Goal: Communication & Community: Participate in discussion

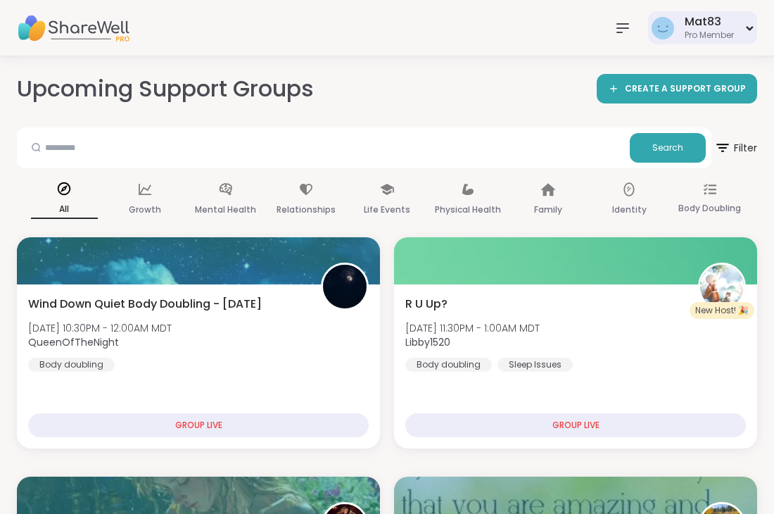
click at [710, 37] on div "Pro Member" at bounding box center [709, 36] width 49 height 12
click at [505, 104] on div "Upcoming Support Groups CREATE A SUPPORT GROUP" at bounding box center [387, 89] width 741 height 32
click at [631, 24] on nav at bounding box center [623, 28] width 28 height 28
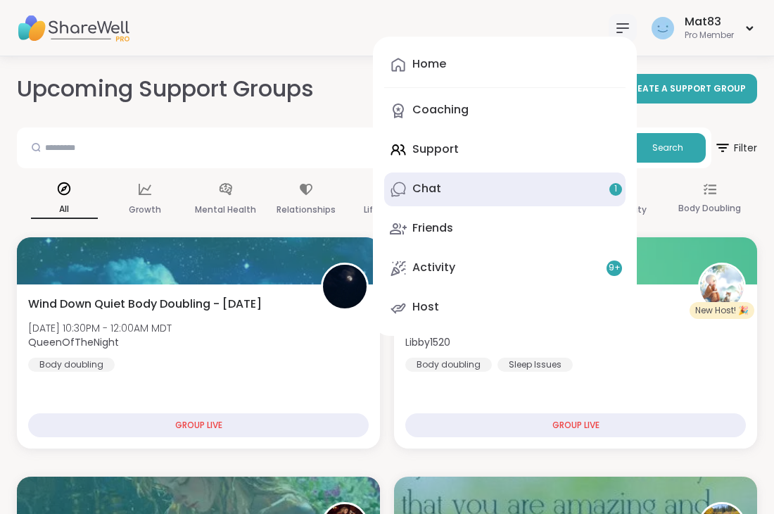
click at [487, 201] on link "Chat 1" at bounding box center [504, 189] width 241 height 34
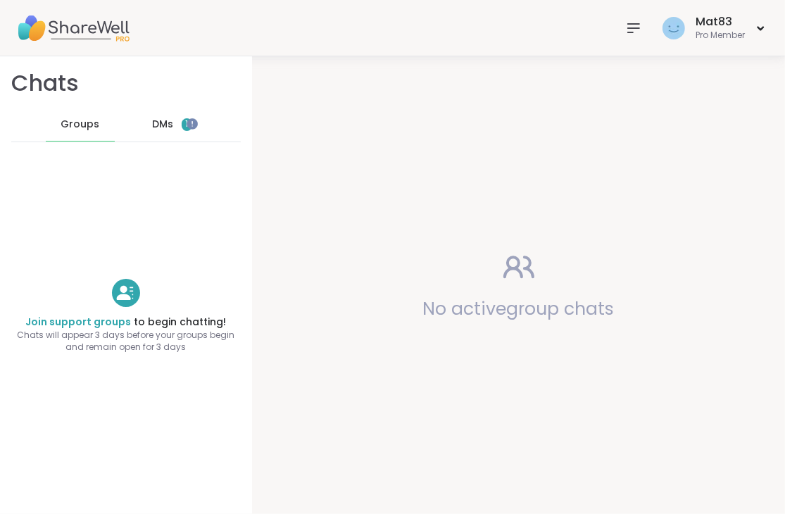
click at [167, 120] on div "DMs 1" at bounding box center [172, 125] width 69 height 34
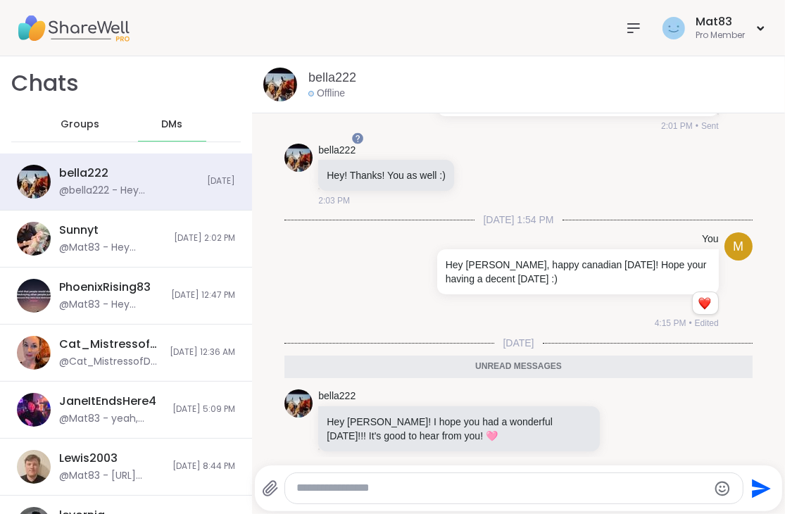
click at [61, 21] on img at bounding box center [73, 28] width 113 height 49
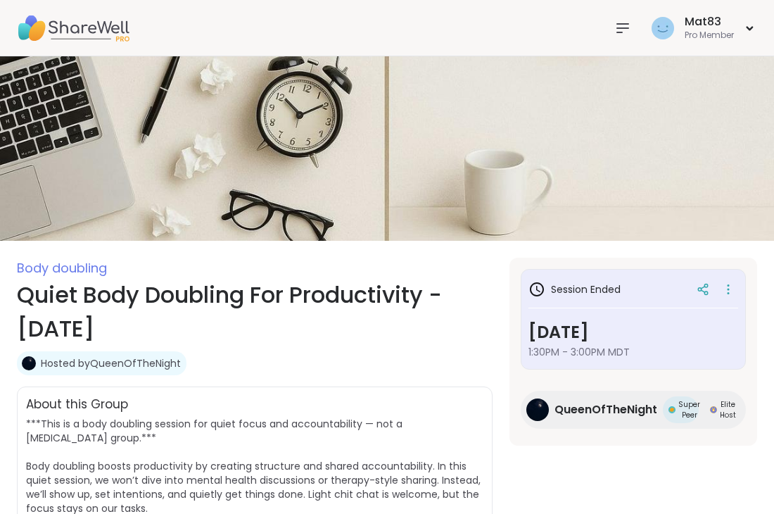
click at [39, 35] on img at bounding box center [73, 28] width 113 height 49
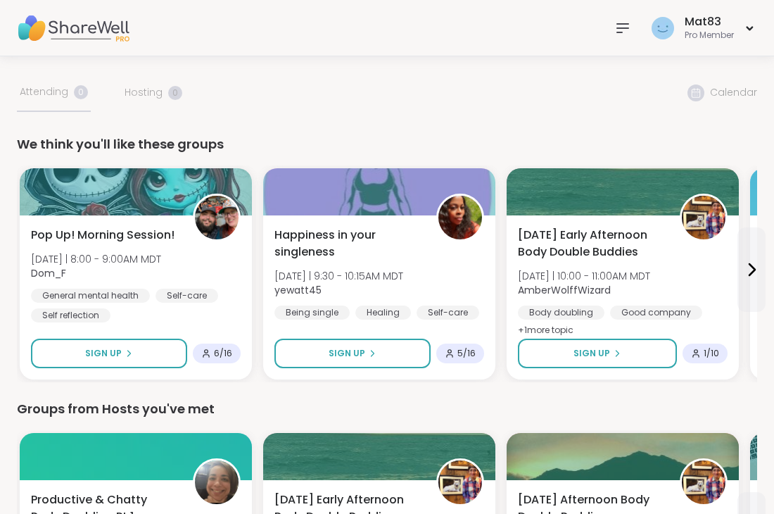
click at [617, 24] on icon at bounding box center [622, 28] width 11 height 8
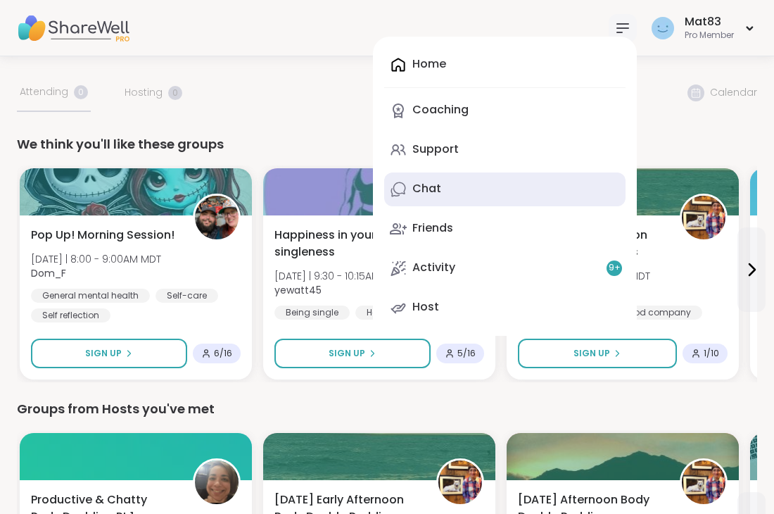
click at [433, 188] on div "Chat" at bounding box center [427, 188] width 29 height 15
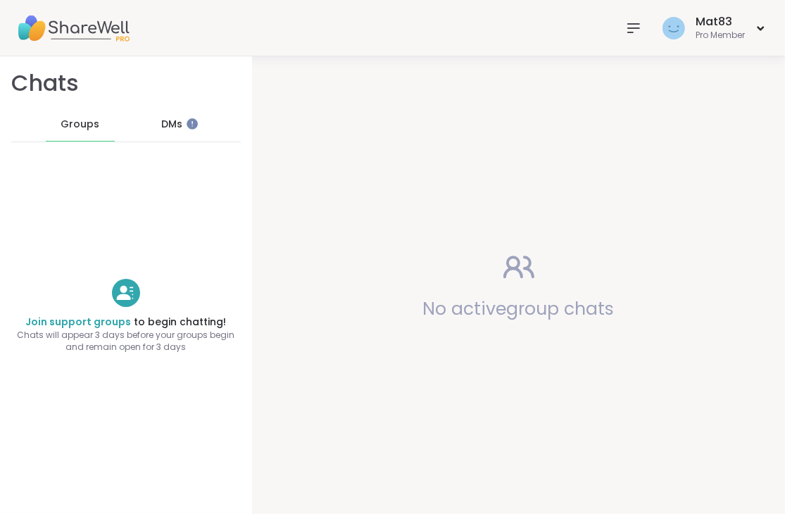
click at [180, 119] on div "DMs" at bounding box center [172, 125] width 69 height 34
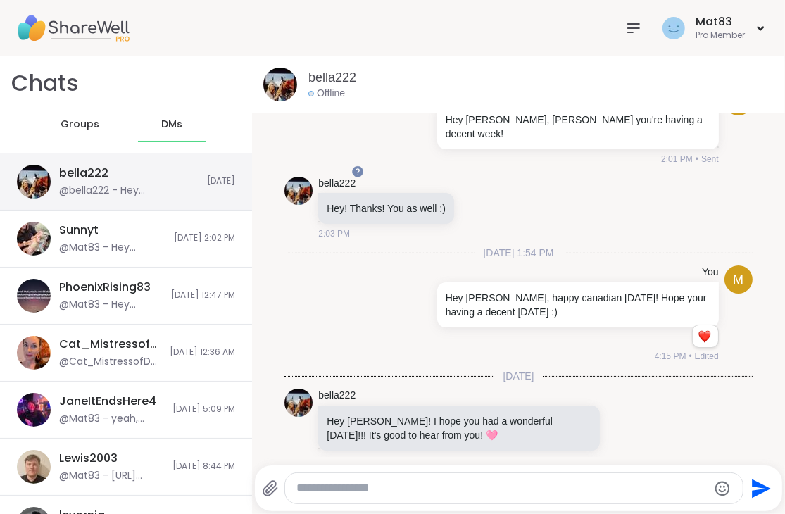
click at [200, 189] on div "bella222 @bella222 - Hey [PERSON_NAME]! I hope you had a wonderful [DATE]!!! It…" at bounding box center [126, 181] width 252 height 57
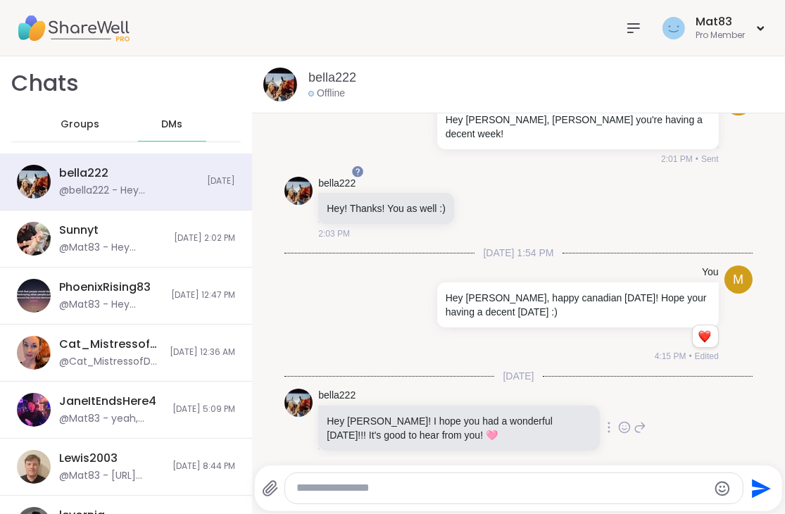
click at [618, 420] on icon at bounding box center [624, 427] width 13 height 14
click at [506, 399] on div "Select Reaction: Heart" at bounding box center [512, 405] width 13 height 13
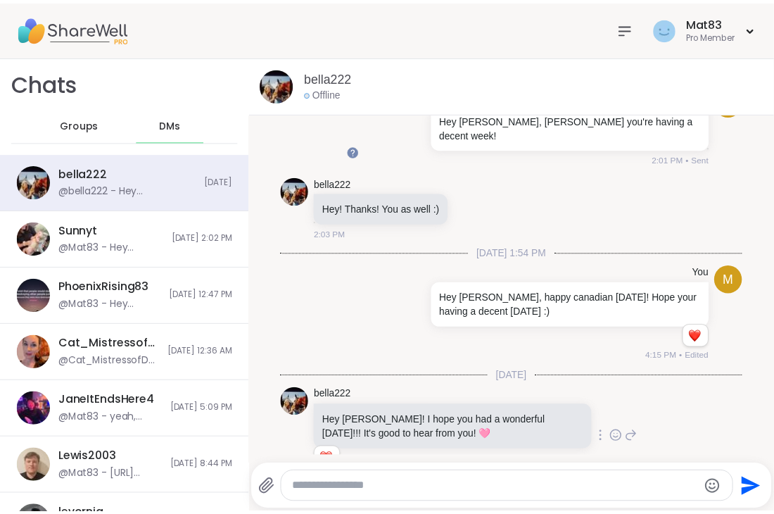
scroll to position [66, 0]
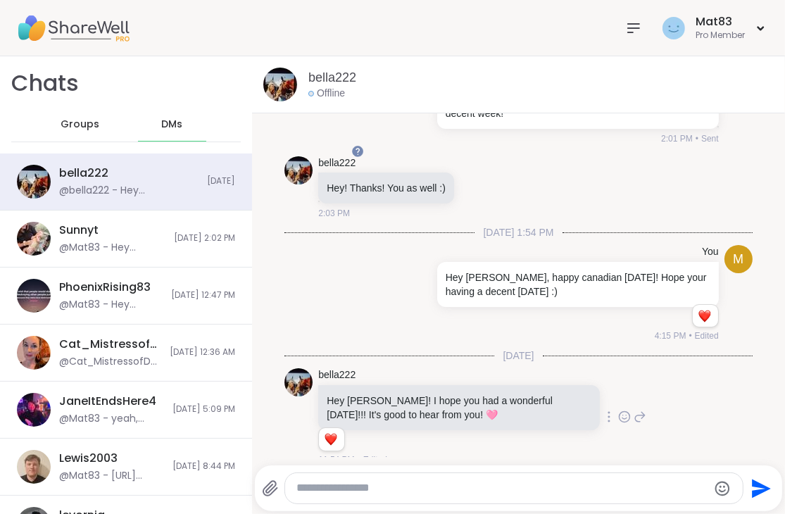
click at [31, 28] on img at bounding box center [73, 28] width 113 height 49
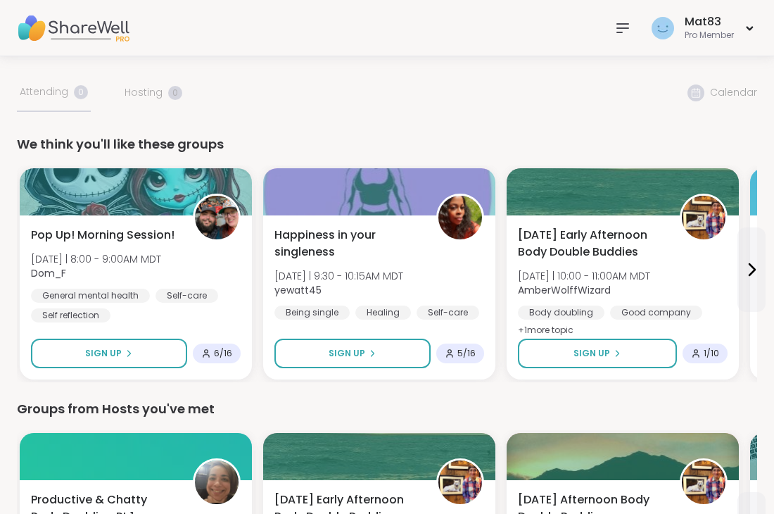
click at [622, 26] on icon at bounding box center [623, 28] width 17 height 17
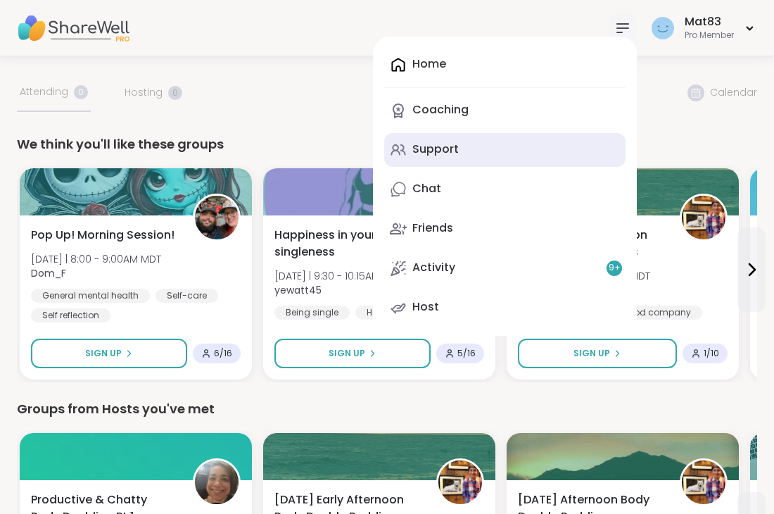
click at [429, 158] on link "Support" at bounding box center [504, 150] width 241 height 34
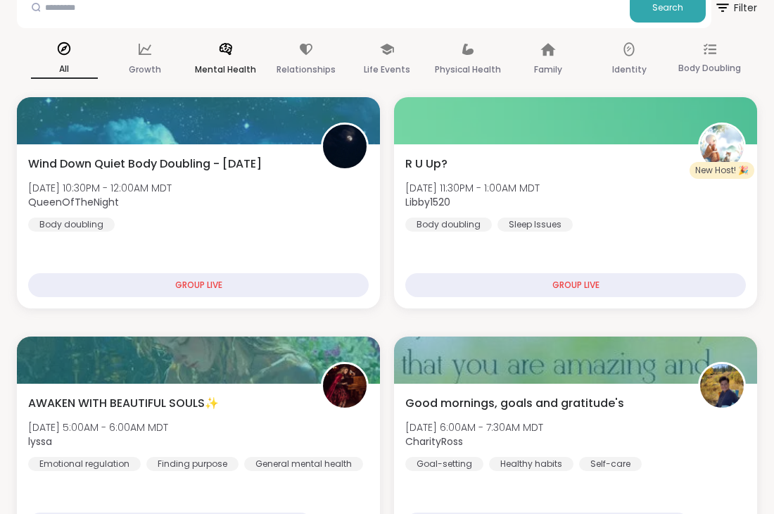
scroll to position [141, 0]
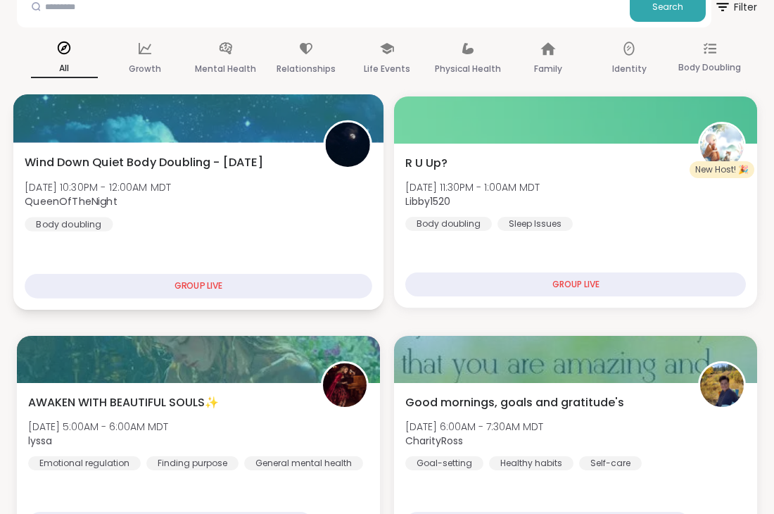
click at [135, 173] on div "Wind Down Quiet Body Doubling - [DATE] [DATE] 10:30PM - 12:00AM MDT QueenOfTheN…" at bounding box center [199, 191] width 348 height 77
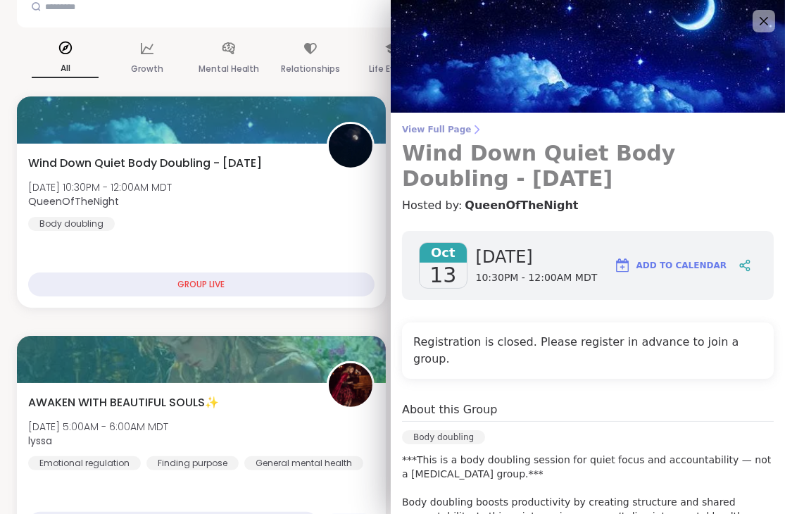
click at [427, 127] on span "View Full Page" at bounding box center [588, 129] width 372 height 11
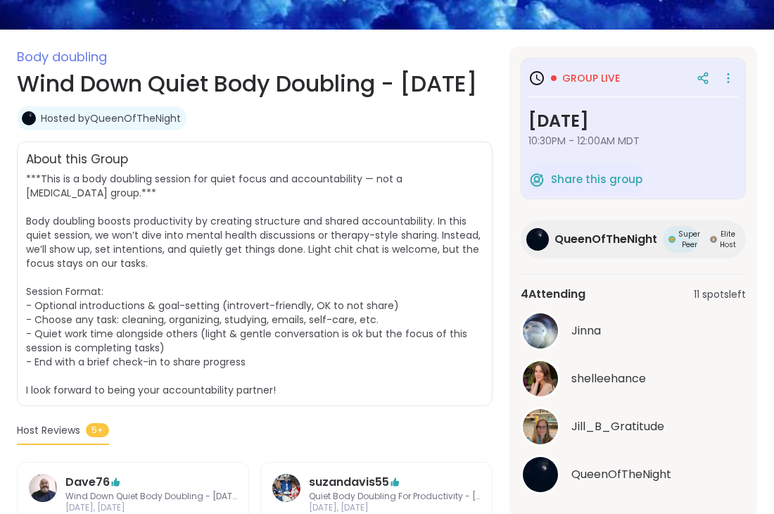
scroll to position [282, 0]
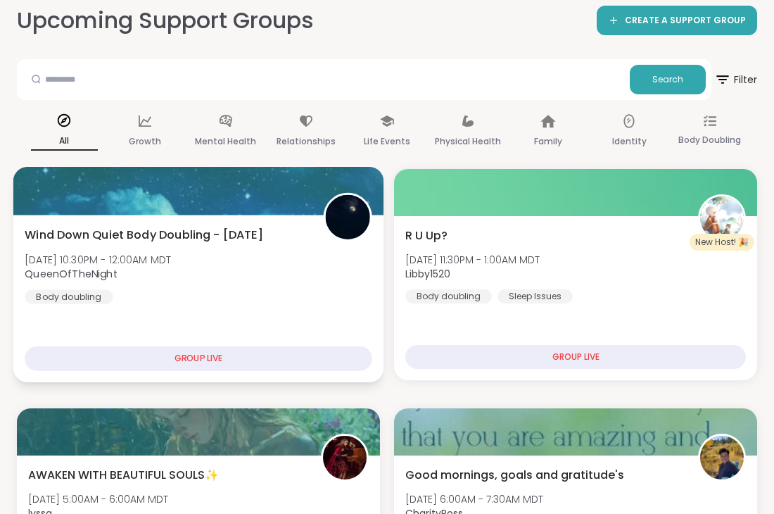
scroll to position [141, 0]
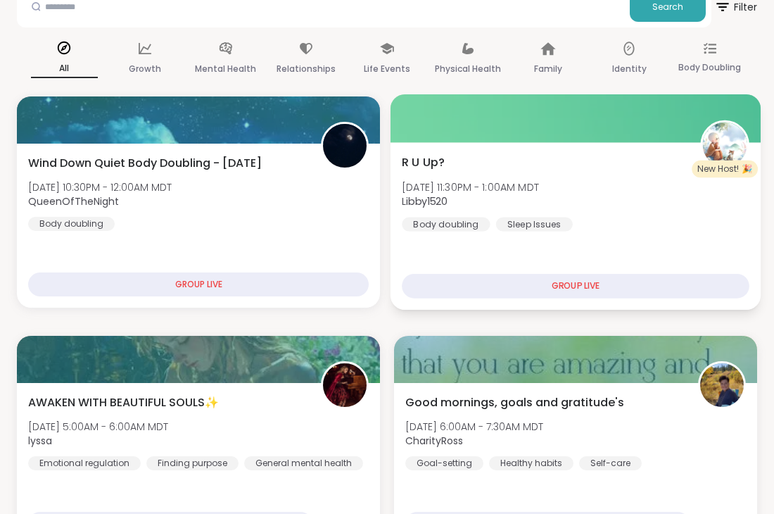
click at [552, 211] on div "R U Up? [DATE] 11:30PM - 1:00AM MDT Libby1520 Body doubling Sleep Issues" at bounding box center [576, 191] width 348 height 77
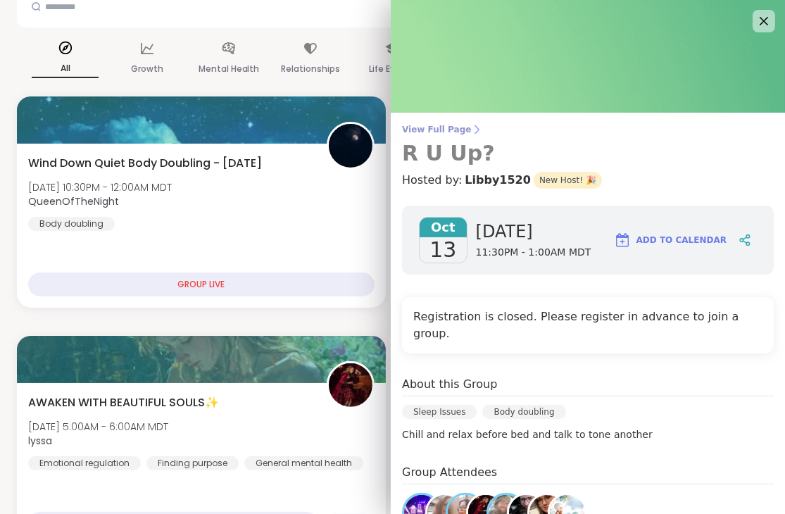
click at [434, 129] on span "View Full Page" at bounding box center [588, 129] width 372 height 11
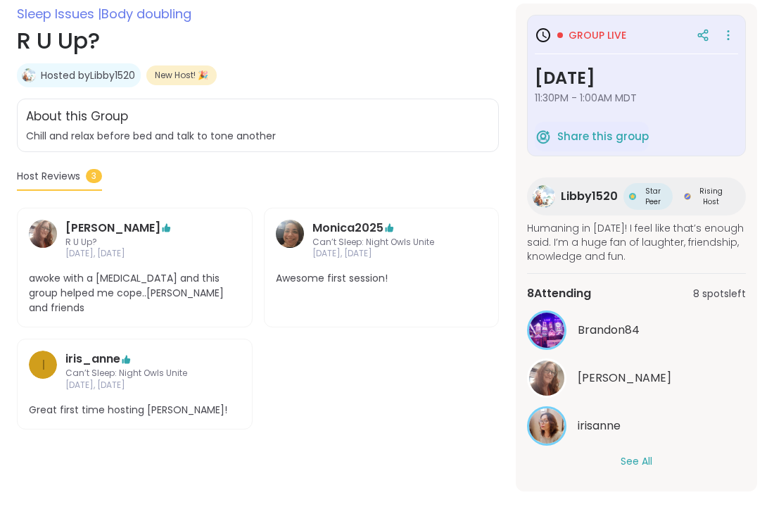
scroll to position [270, 0]
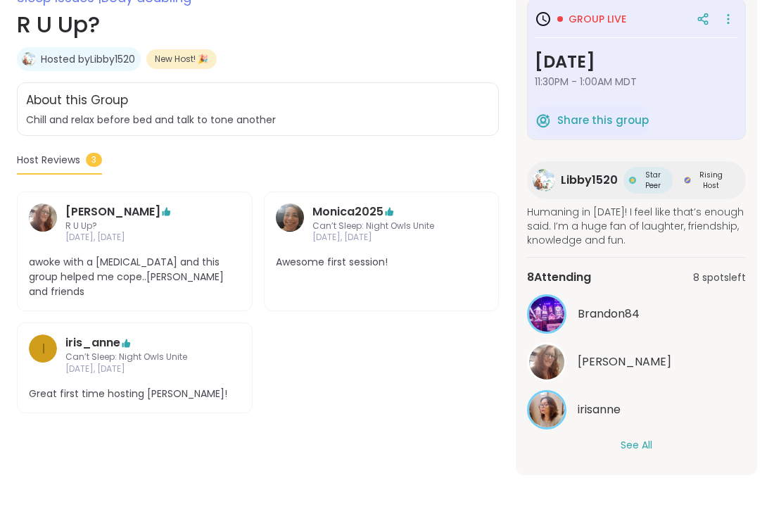
drag, startPoint x: 620, startPoint y: 452, endPoint x: 650, endPoint y: 444, distance: 31.3
click at [650, 444] on button "See All" at bounding box center [637, 445] width 32 height 15
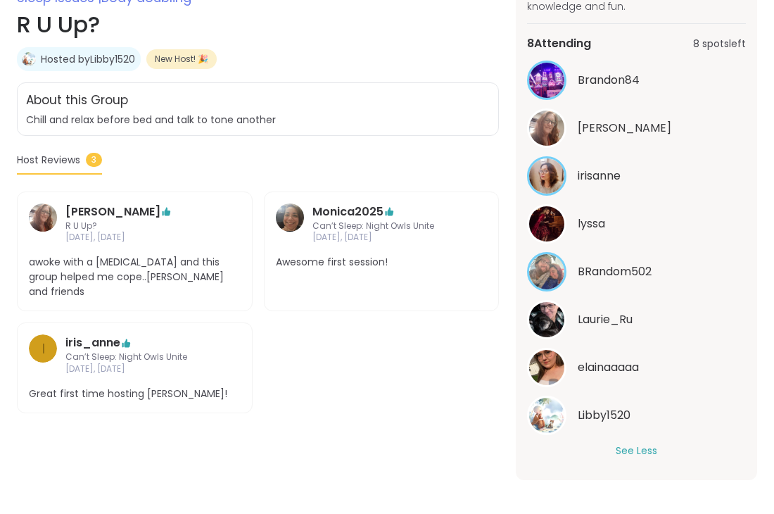
scroll to position [0, 0]
